Goal: Feedback & Contribution: Contribute content

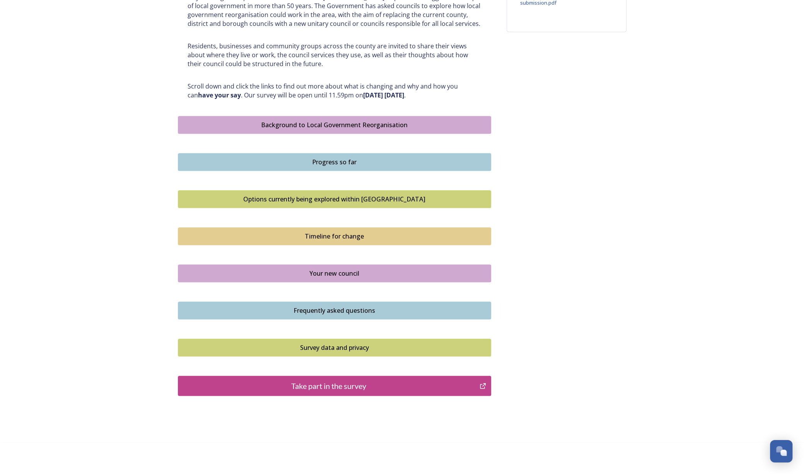
scroll to position [356, 0]
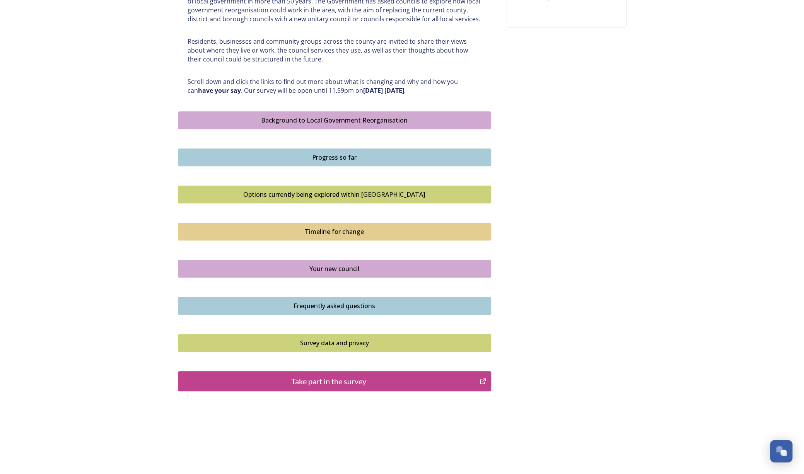
click at [369, 378] on div "Take part in the survey" at bounding box center [328, 381] width 293 height 12
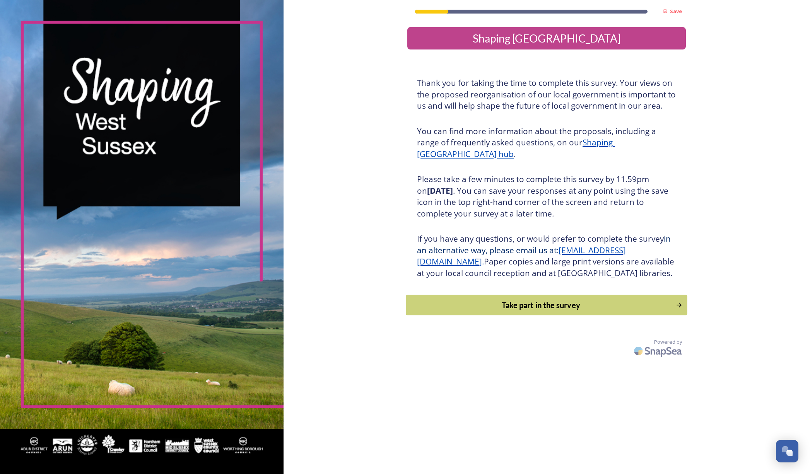
click at [460, 311] on div "Take part in the survey" at bounding box center [540, 305] width 261 height 12
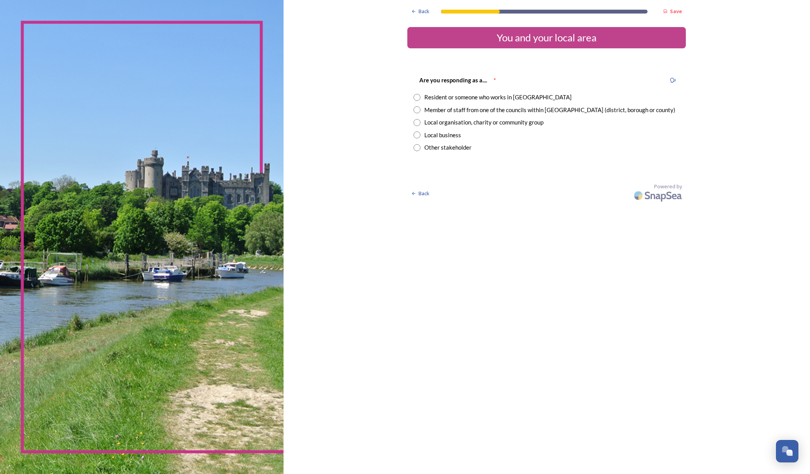
click at [506, 94] on div "Resident or someone who works in West Sussex" at bounding box center [497, 97] width 147 height 9
radio input "true"
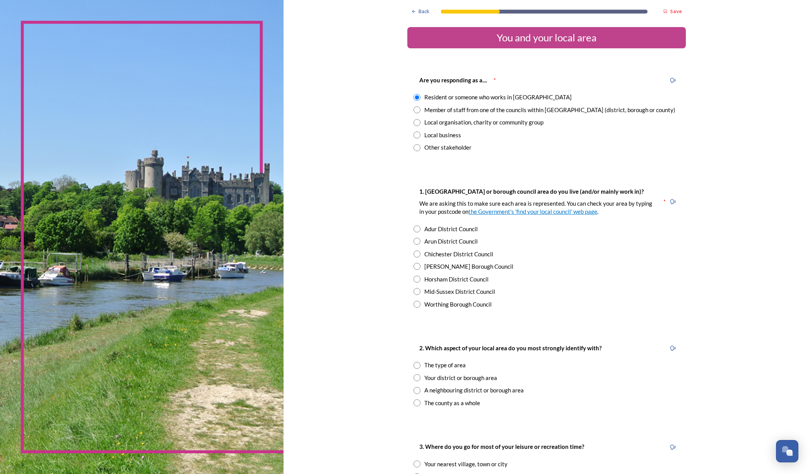
click at [456, 254] on div "Chichester District Council" at bounding box center [458, 254] width 69 height 9
radio input "true"
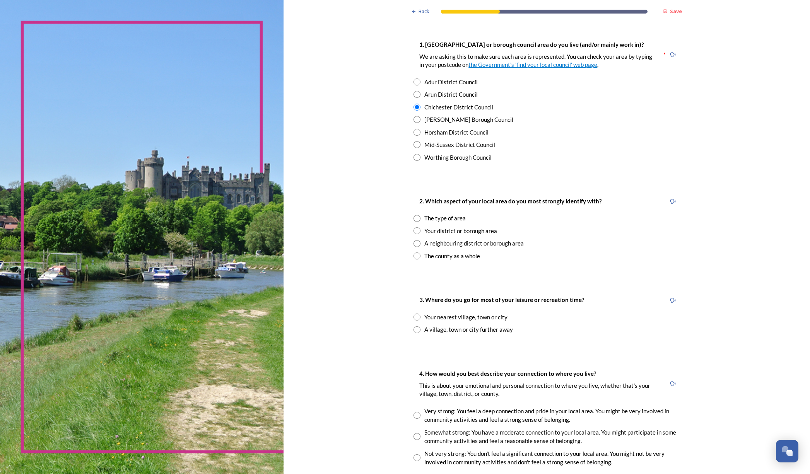
scroll to position [193, 0]
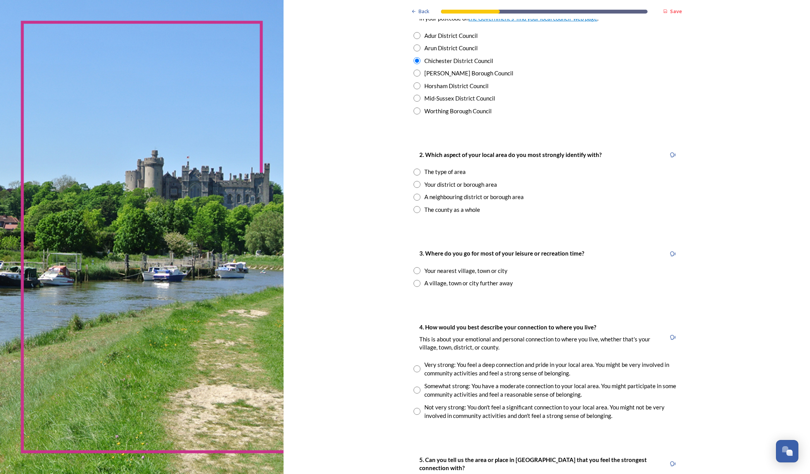
click at [424, 171] on div "The type of area" at bounding box center [444, 171] width 41 height 9
radio input "true"
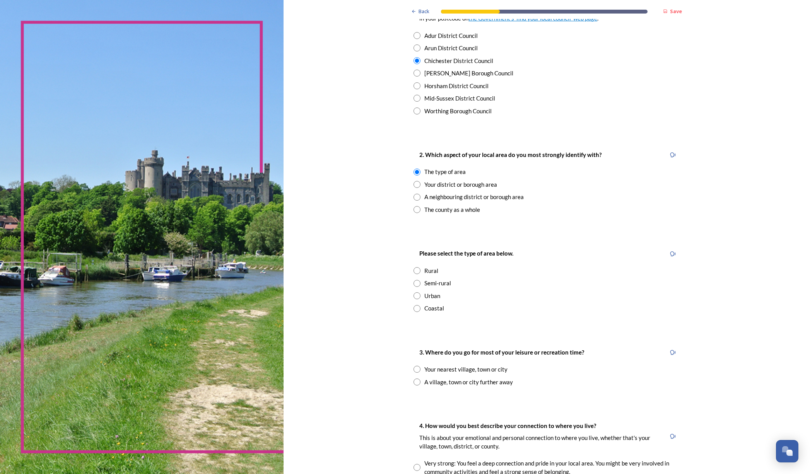
click at [413, 187] on input "radio" at bounding box center [416, 184] width 7 height 7
radio input "true"
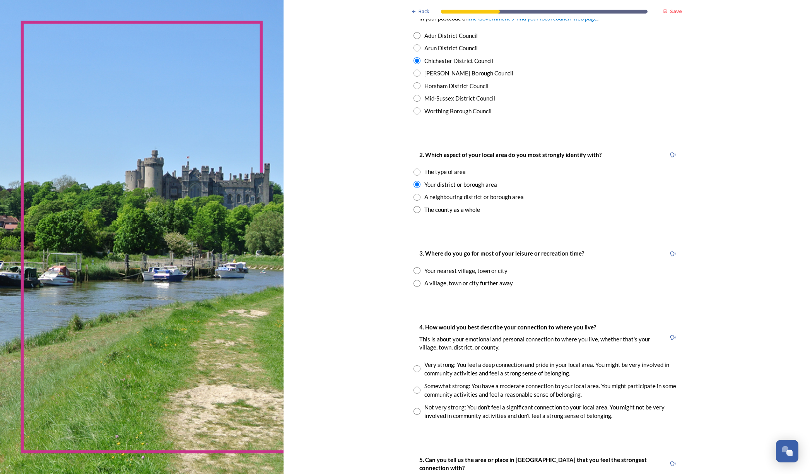
click at [414, 270] on input "radio" at bounding box center [416, 270] width 7 height 7
radio input "true"
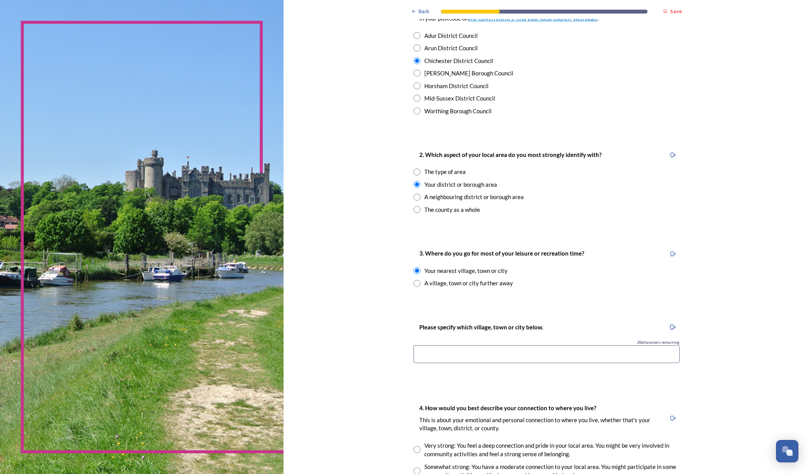
click at [413, 283] on input "radio" at bounding box center [416, 283] width 7 height 7
radio input "true"
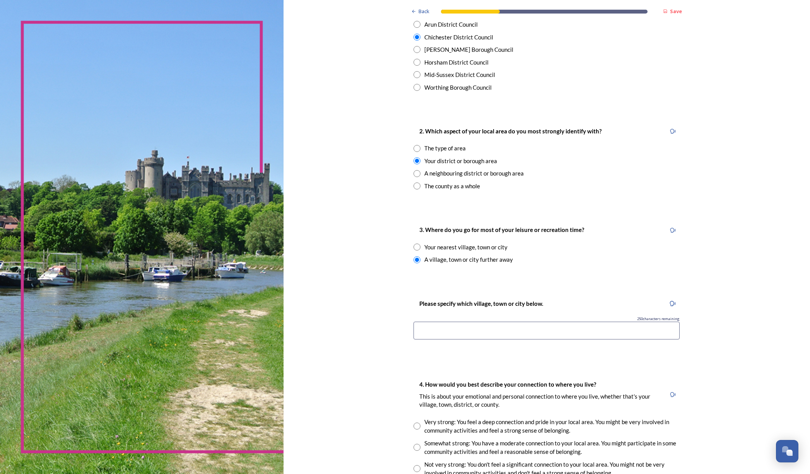
scroll to position [348, 0]
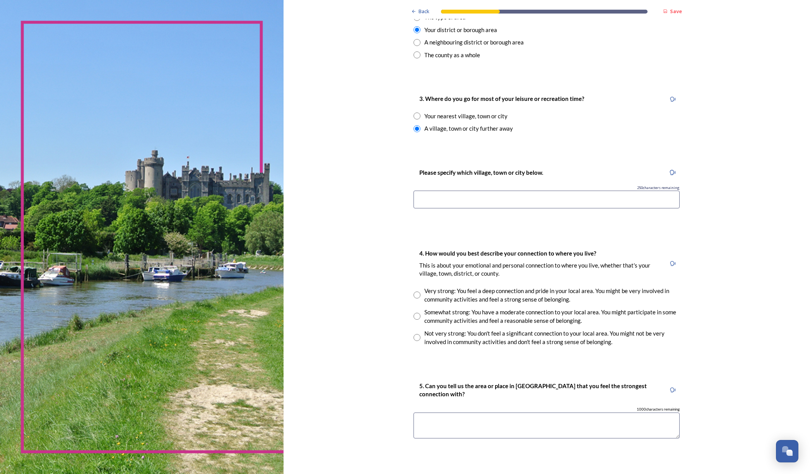
click at [413, 114] on input "radio" at bounding box center [416, 116] width 7 height 7
radio input "true"
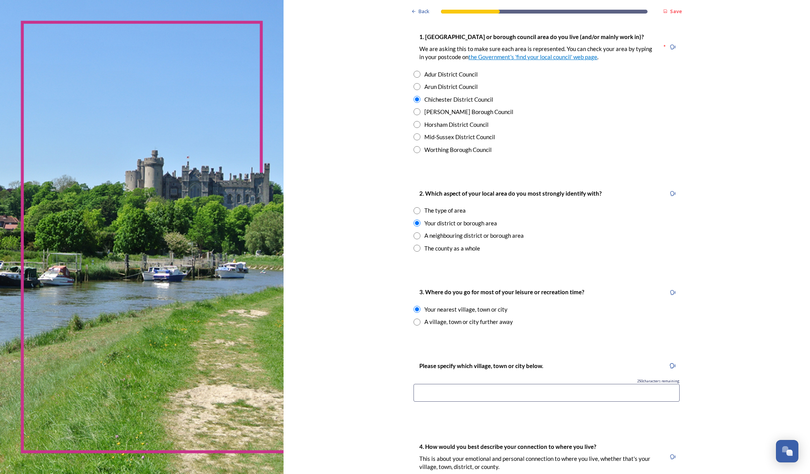
scroll to position [0, 0]
